Goal: Transaction & Acquisition: Purchase product/service

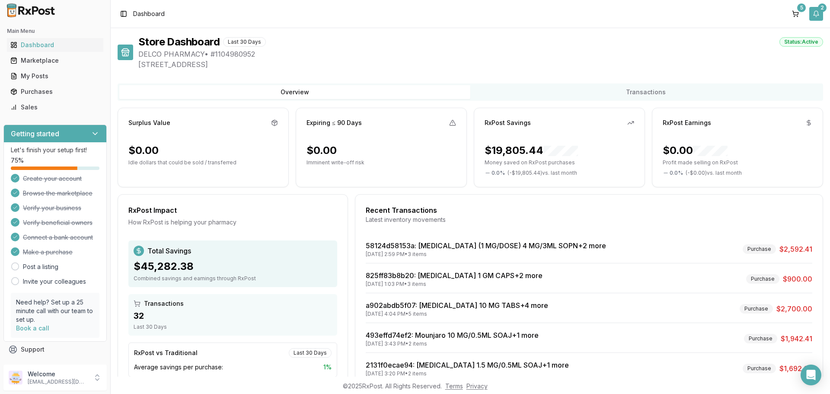
click at [818, 12] on button "2" at bounding box center [817, 14] width 14 height 14
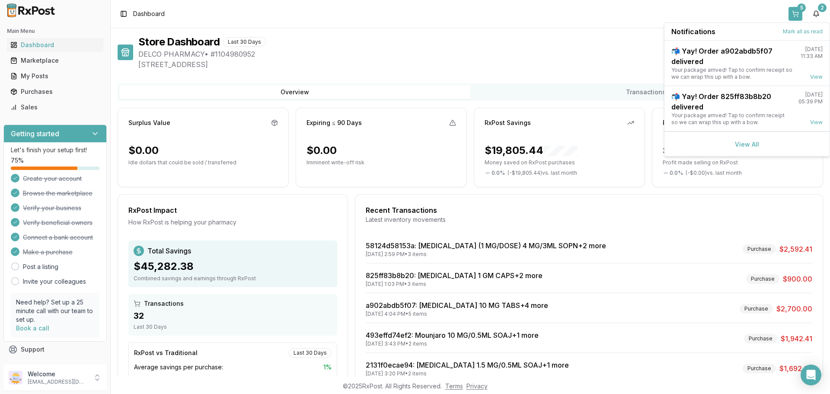
click at [796, 14] on button "5" at bounding box center [796, 14] width 14 height 14
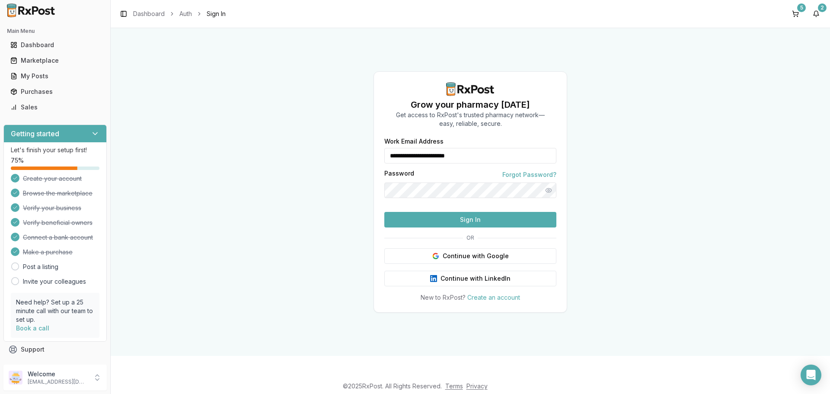
click at [439, 228] on button "Sign In" at bounding box center [471, 220] width 172 height 16
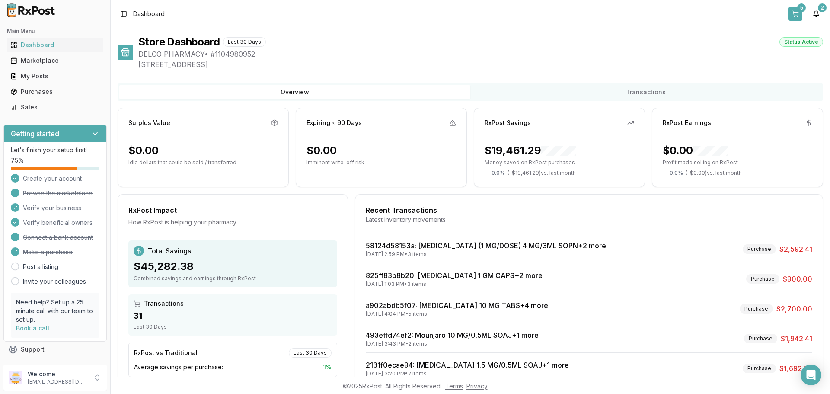
click at [797, 10] on button "5" at bounding box center [796, 14] width 14 height 14
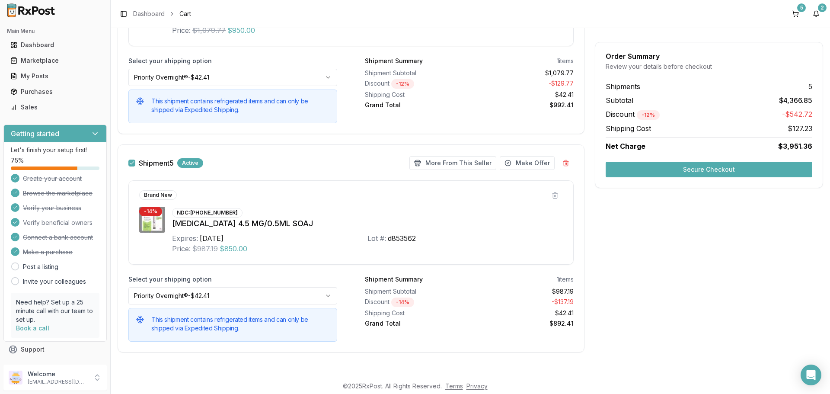
scroll to position [1073, 0]
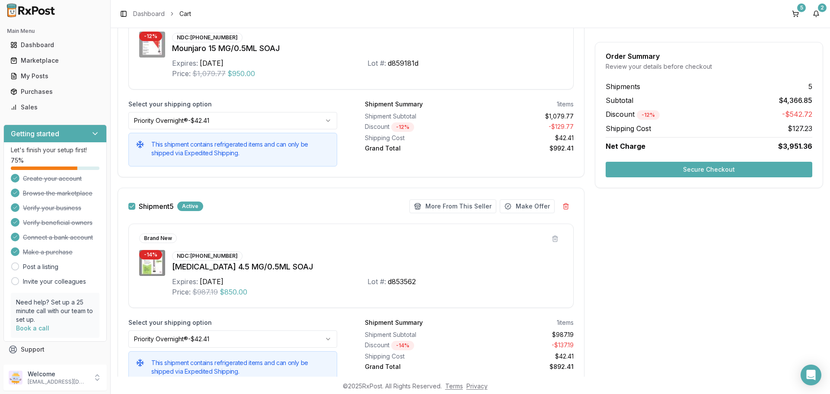
click at [131, 207] on button "button" at bounding box center [131, 206] width 7 height 7
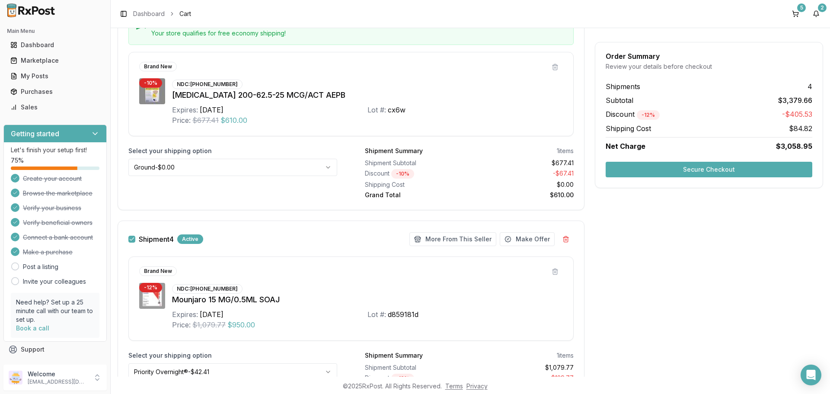
scroll to position [727, 0]
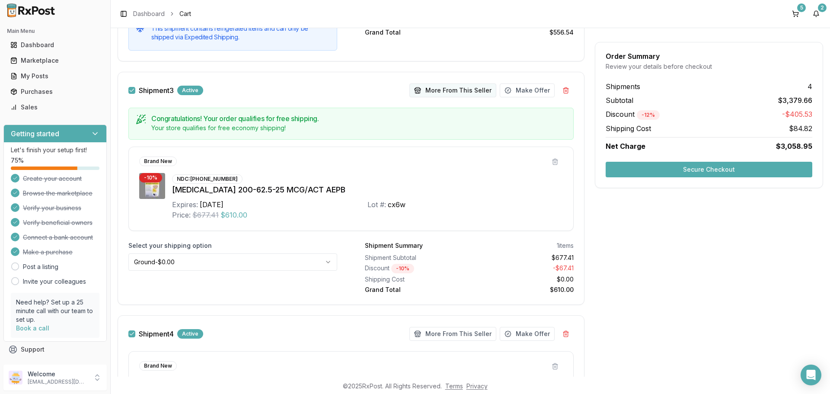
click at [458, 90] on button "More From This Seller" at bounding box center [453, 90] width 87 height 14
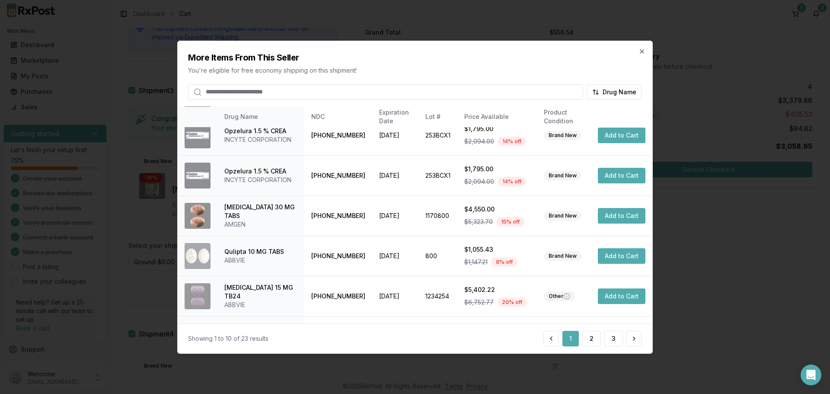
scroll to position [206, 0]
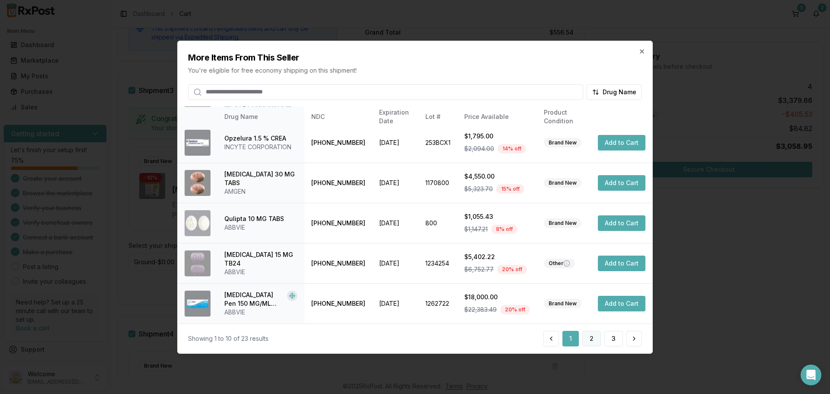
click at [588, 340] on button "2" at bounding box center [592, 339] width 19 height 16
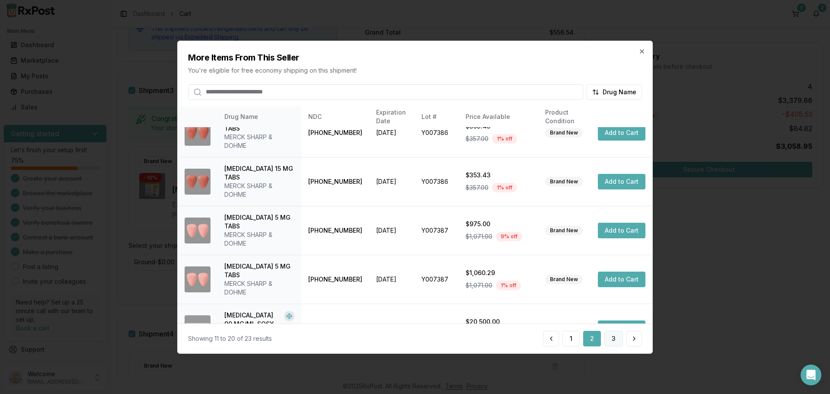
click at [613, 339] on button "3" at bounding box center [614, 339] width 19 height 16
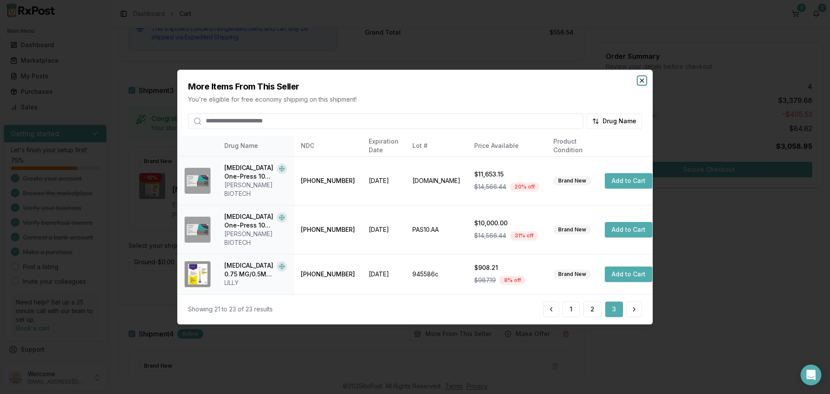
click at [640, 84] on icon "button" at bounding box center [642, 80] width 7 height 7
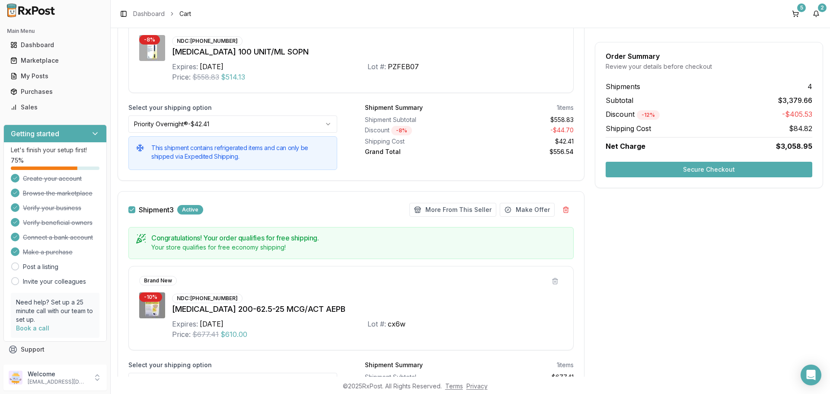
scroll to position [511, 0]
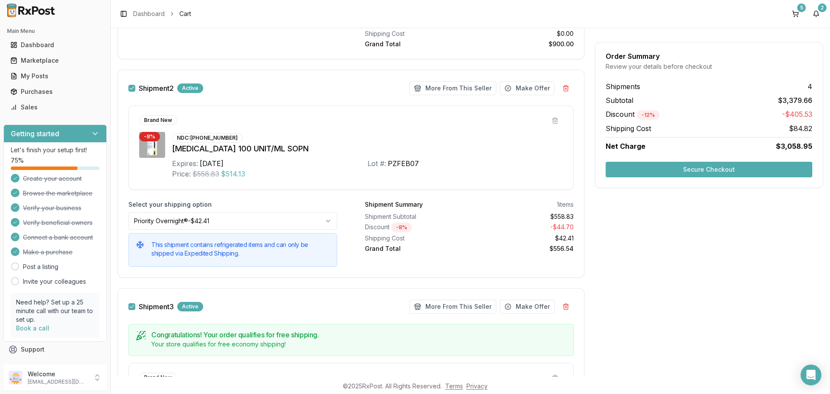
click at [131, 90] on button "button" at bounding box center [131, 88] width 7 height 7
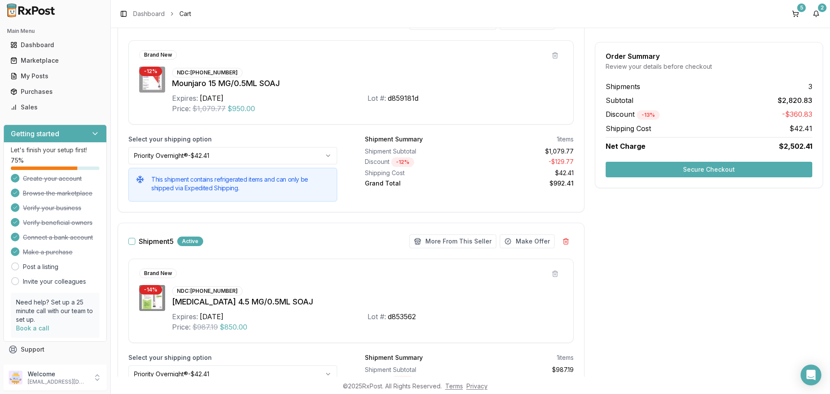
scroll to position [1116, 0]
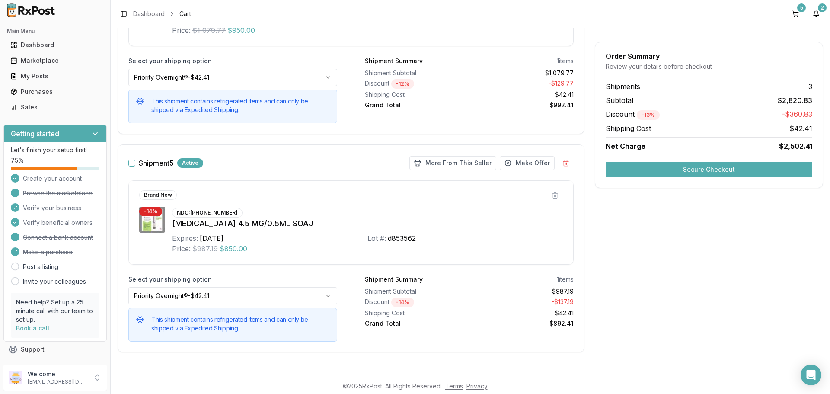
click at [652, 173] on button "Secure Checkout" at bounding box center [709, 170] width 207 height 16
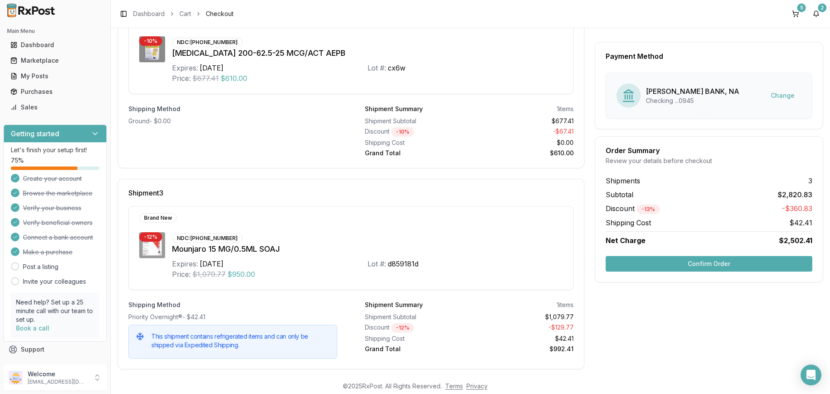
scroll to position [367, 0]
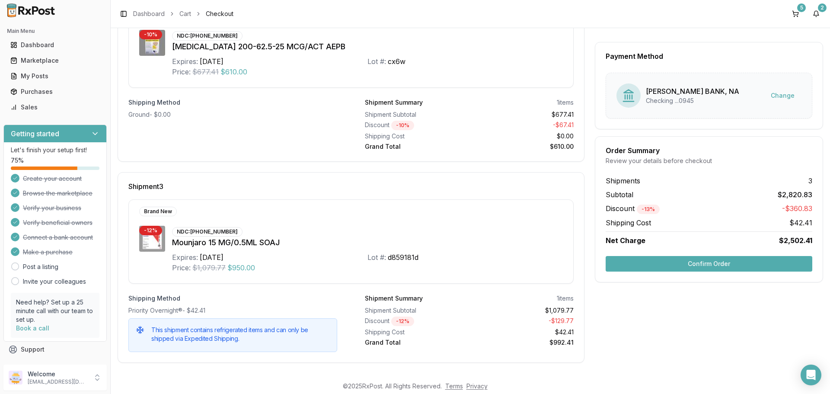
click at [660, 267] on button "Confirm Order" at bounding box center [709, 264] width 207 height 16
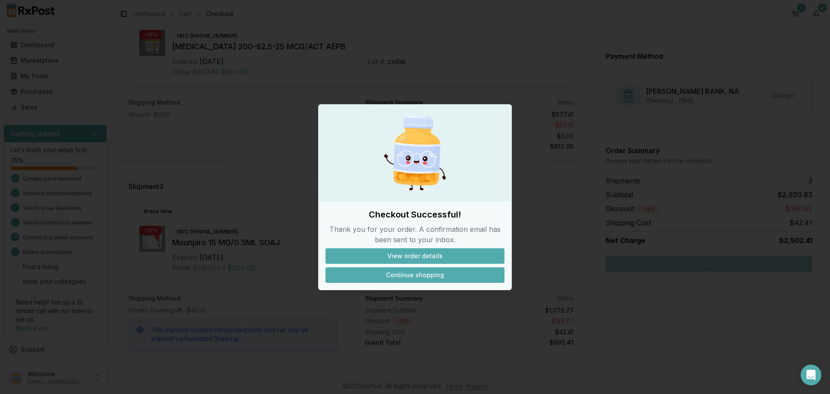
click at [421, 277] on button "Continue shopping" at bounding box center [415, 275] width 179 height 16
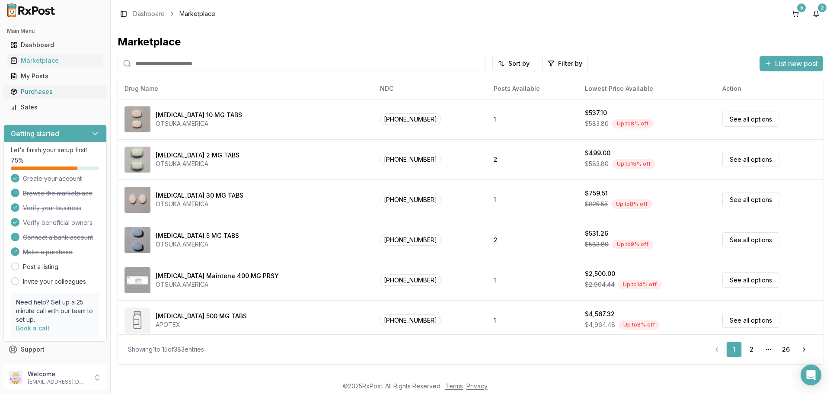
click at [38, 90] on div "Purchases" at bounding box center [55, 91] width 90 height 9
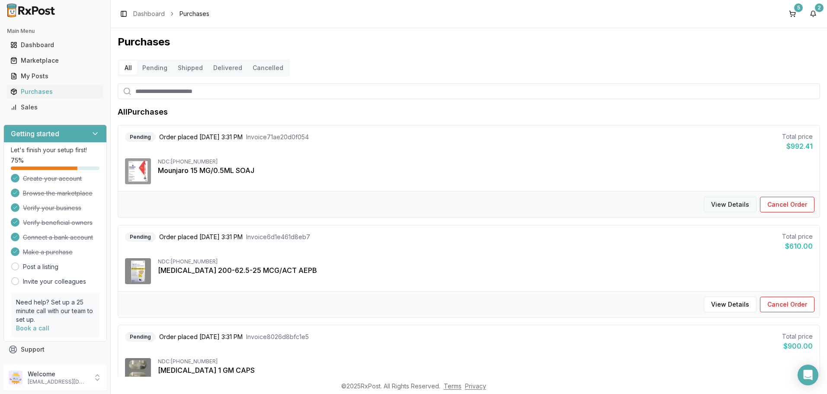
click at [734, 202] on button "View Details" at bounding box center [730, 205] width 53 height 16
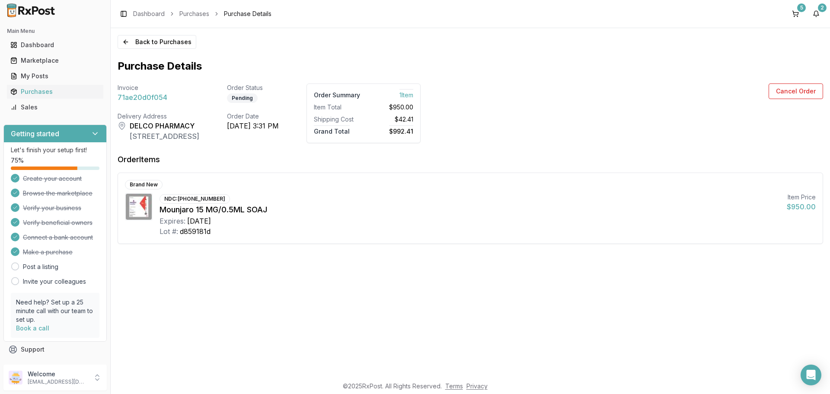
click at [91, 131] on icon at bounding box center [95, 133] width 9 height 9
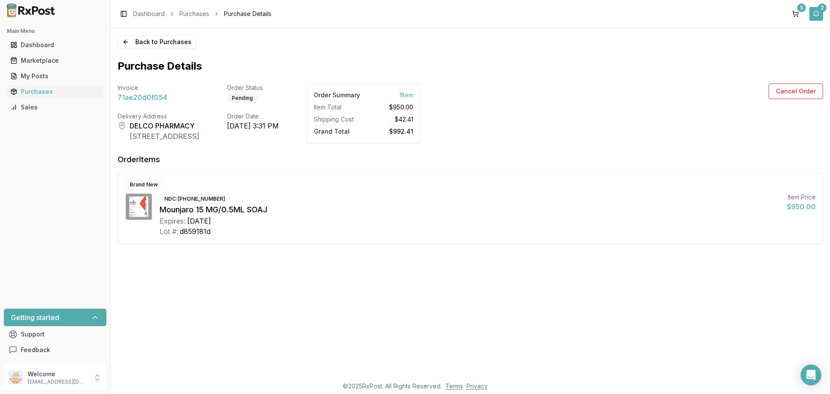
click at [817, 15] on button "2" at bounding box center [817, 14] width 14 height 14
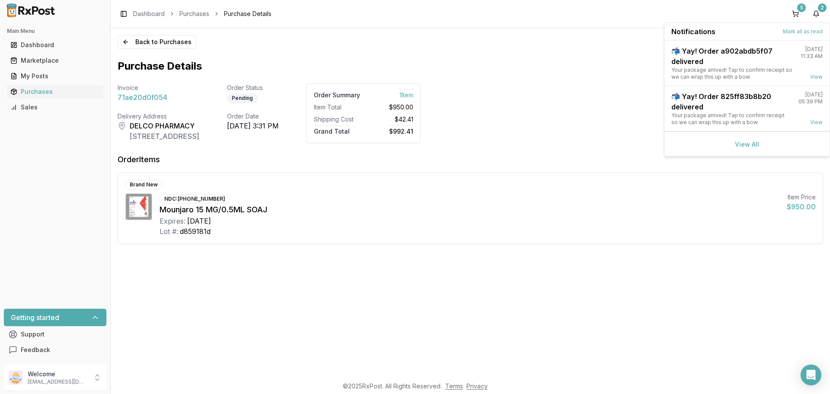
drag, startPoint x: 737, startPoint y: 146, endPoint x: 724, endPoint y: 148, distance: 13.2
click at [737, 146] on link "View All" at bounding box center [747, 144] width 24 height 7
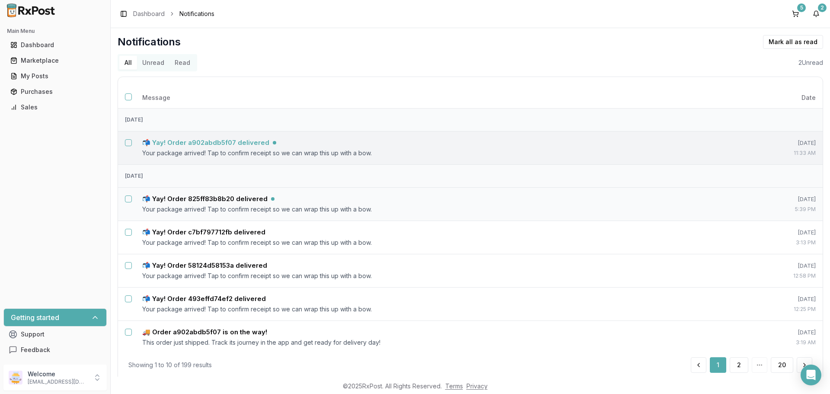
click at [211, 145] on h5 "📬 Yay! Order a902abdb5f07 delivered" at bounding box center [205, 142] width 127 height 9
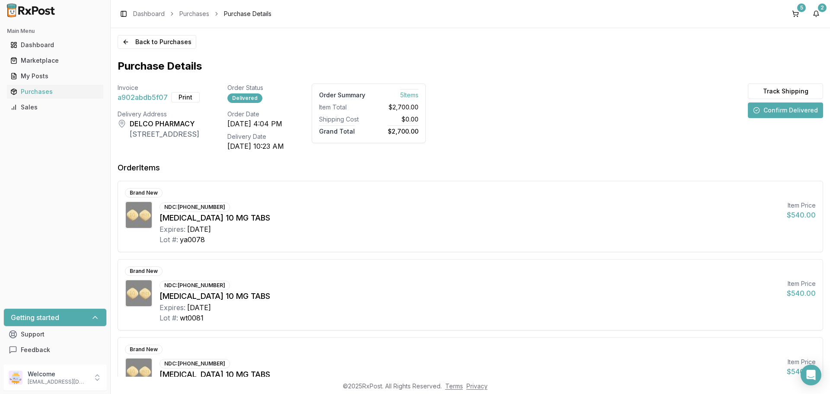
click at [764, 109] on button "Confirm Delivered" at bounding box center [785, 111] width 75 height 16
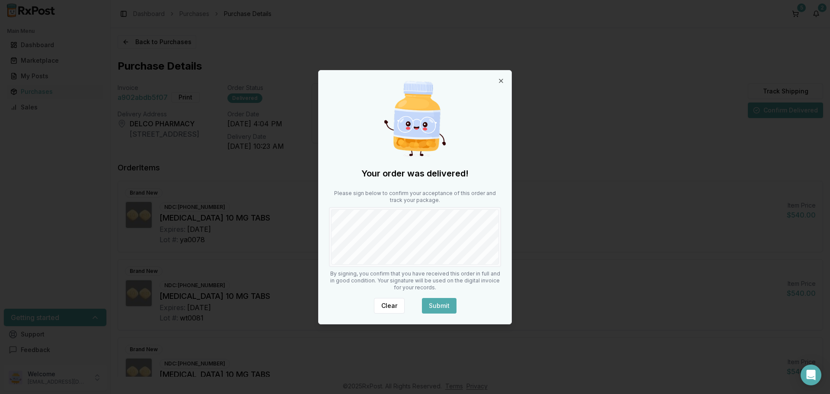
click at [449, 298] on button "Submit" at bounding box center [439, 306] width 35 height 16
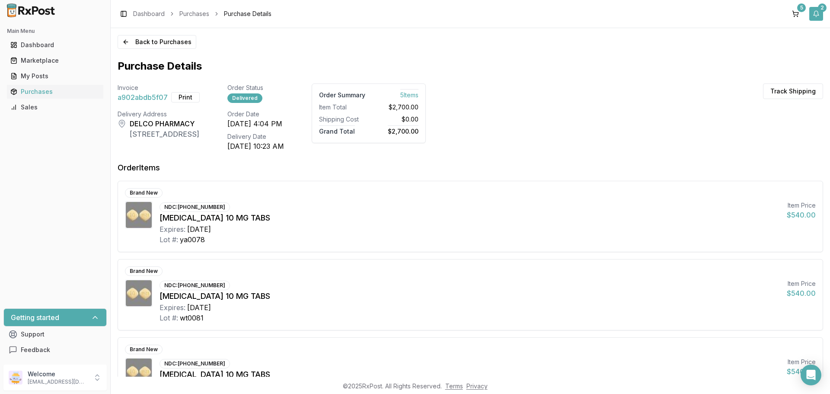
drag, startPoint x: 816, startPoint y: 10, endPoint x: 814, endPoint y: 16, distance: 6.2
click at [816, 10] on button "2" at bounding box center [817, 14] width 14 height 14
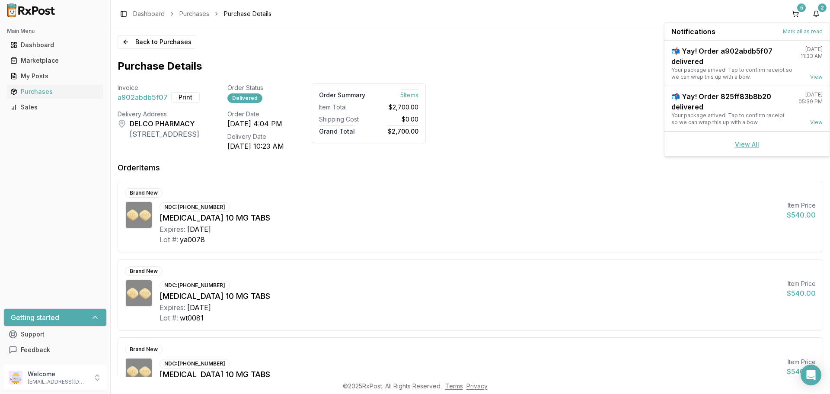
click at [744, 145] on link "View All" at bounding box center [747, 144] width 24 height 7
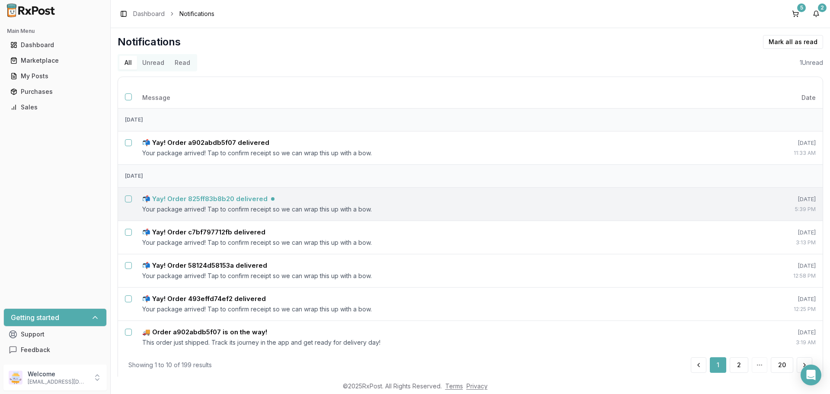
click at [194, 198] on h5 "📬 Yay! Order 825ff83b8b20 delivered" at bounding box center [204, 199] width 125 height 9
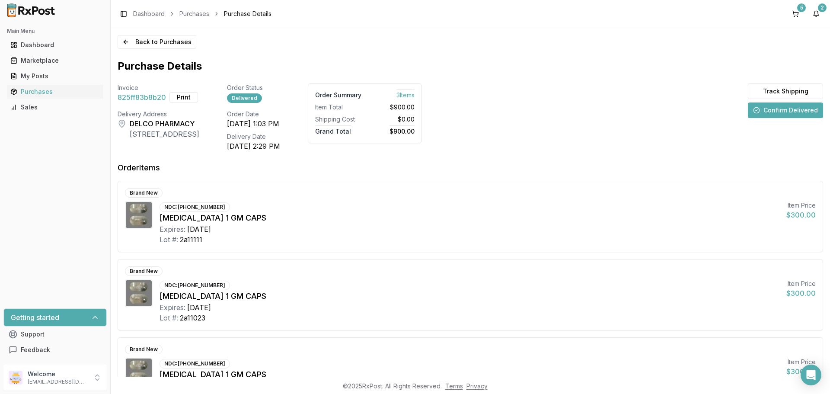
click at [782, 111] on button "Confirm Delivered" at bounding box center [785, 111] width 75 height 16
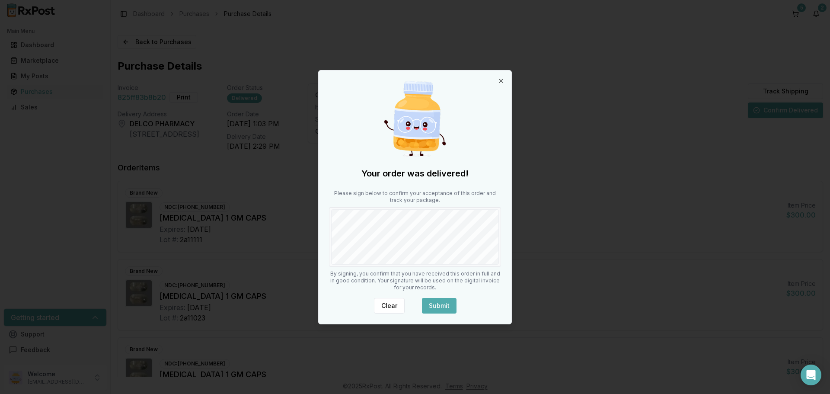
click at [441, 304] on button "Submit" at bounding box center [439, 306] width 35 height 16
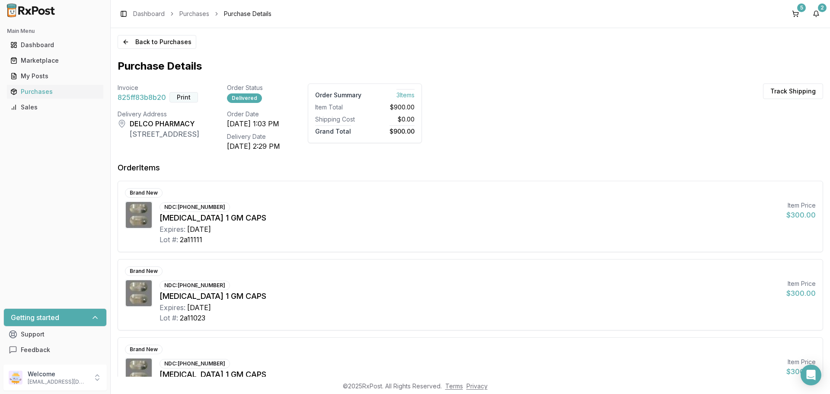
click at [184, 99] on button "Print" at bounding box center [184, 97] width 29 height 10
click at [798, 15] on button "5" at bounding box center [796, 14] width 14 height 14
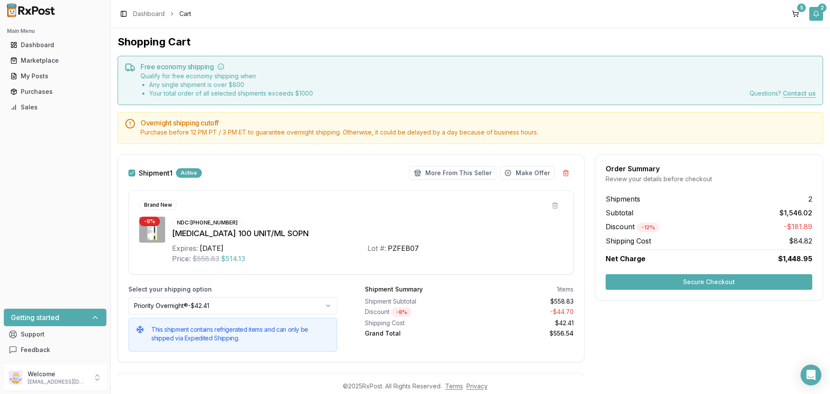
click at [816, 11] on button "2" at bounding box center [817, 14] width 14 height 14
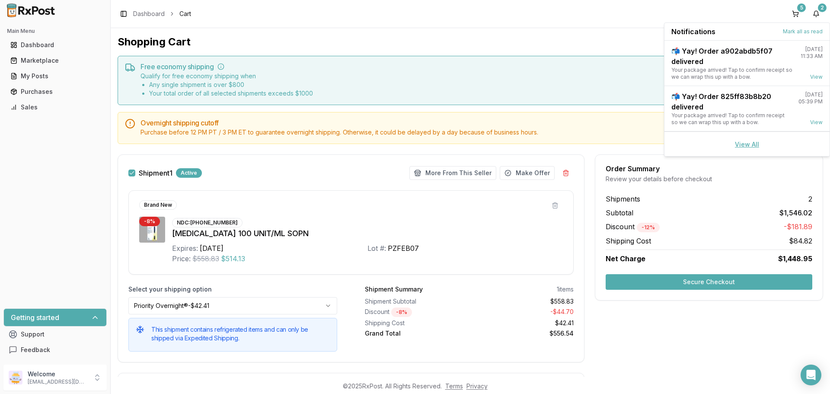
click at [739, 147] on link "View All" at bounding box center [747, 144] width 24 height 7
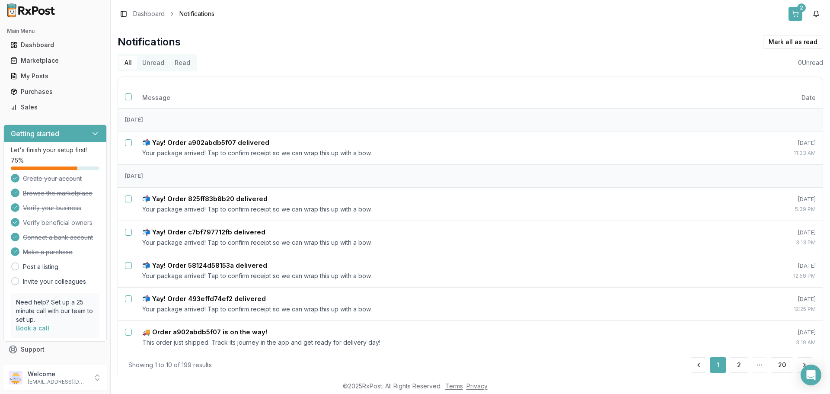
click at [793, 15] on button "2" at bounding box center [796, 14] width 14 height 14
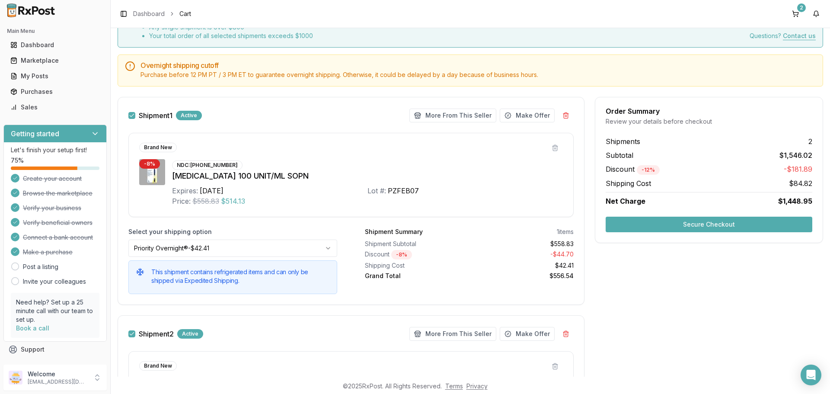
scroll to position [12, 0]
